Goal: Book appointment/travel/reservation

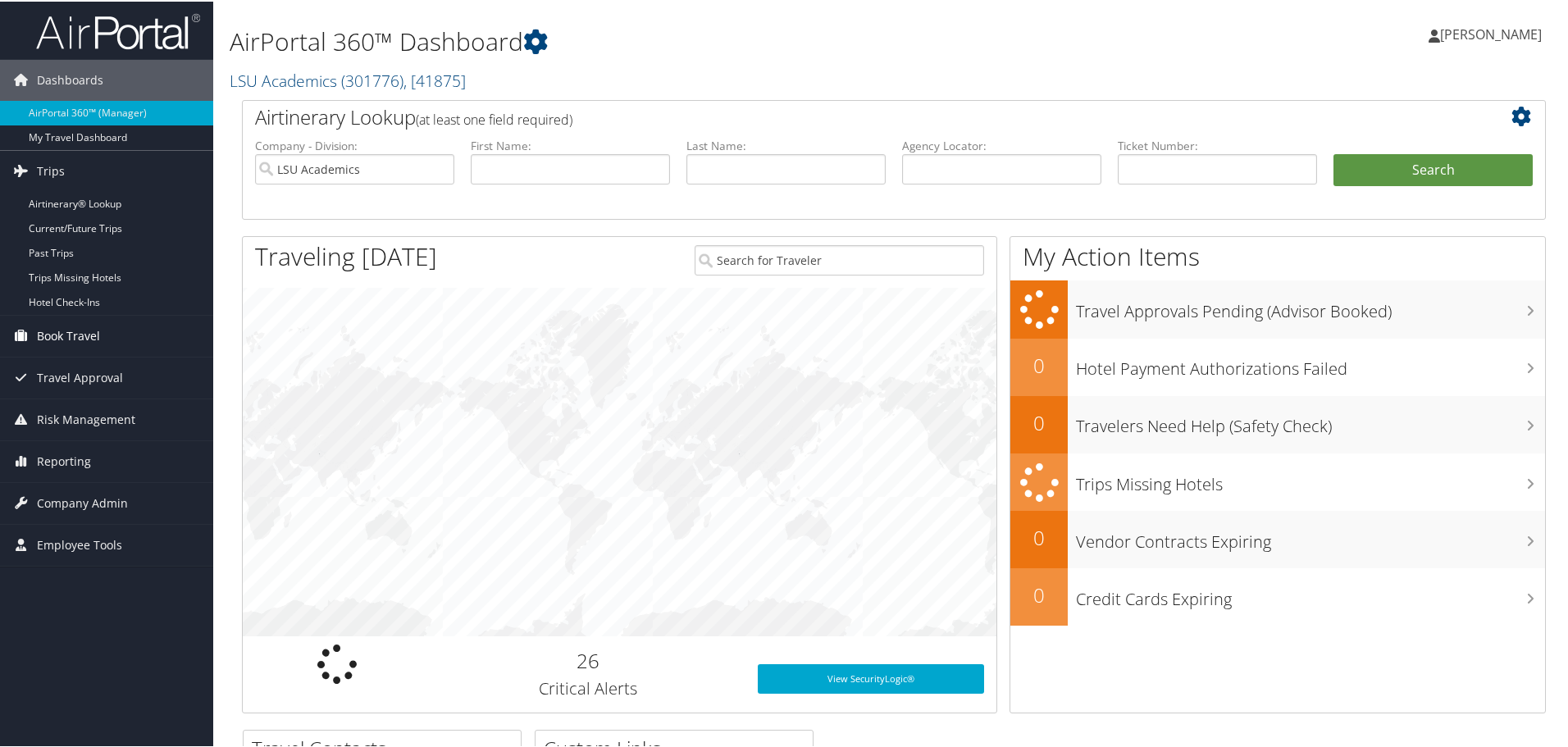
click at [45, 346] on span "Book Travel" at bounding box center [68, 335] width 63 height 41
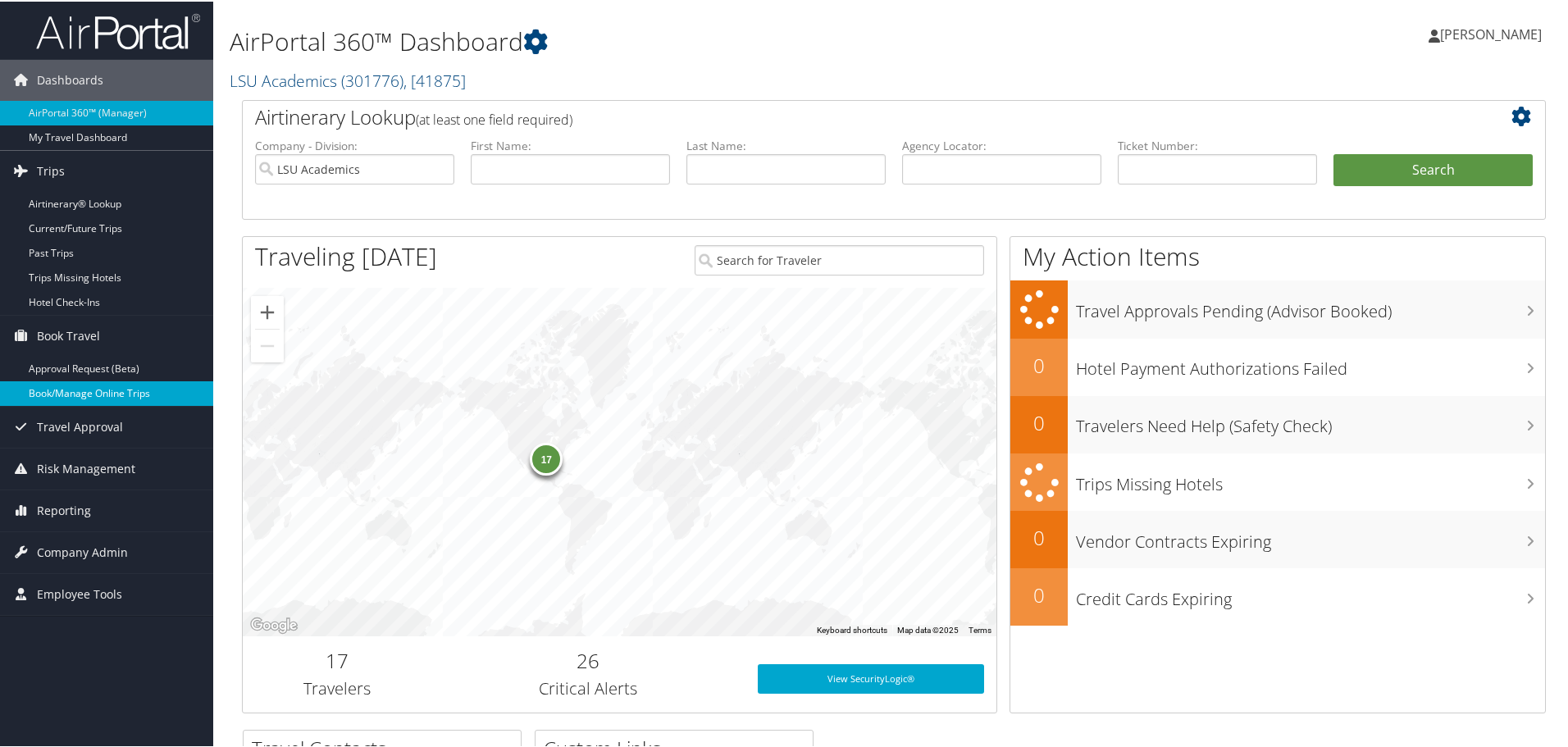
click at [65, 399] on link "Book/Manage Online Trips" at bounding box center [106, 392] width 213 height 25
